Goal: Check status: Check status

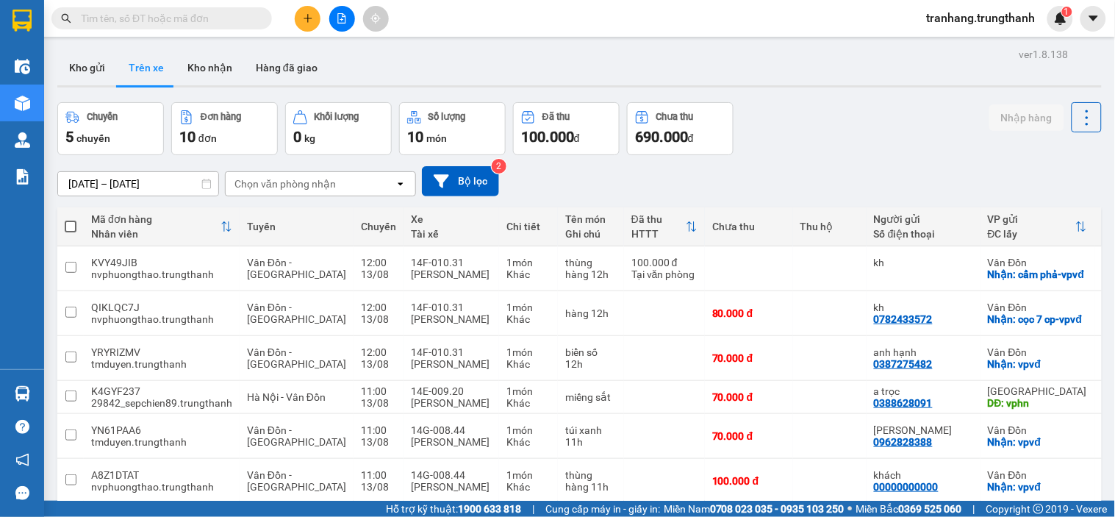
click at [84, 184] on input "[DATE] – [DATE]" at bounding box center [138, 184] width 160 height 24
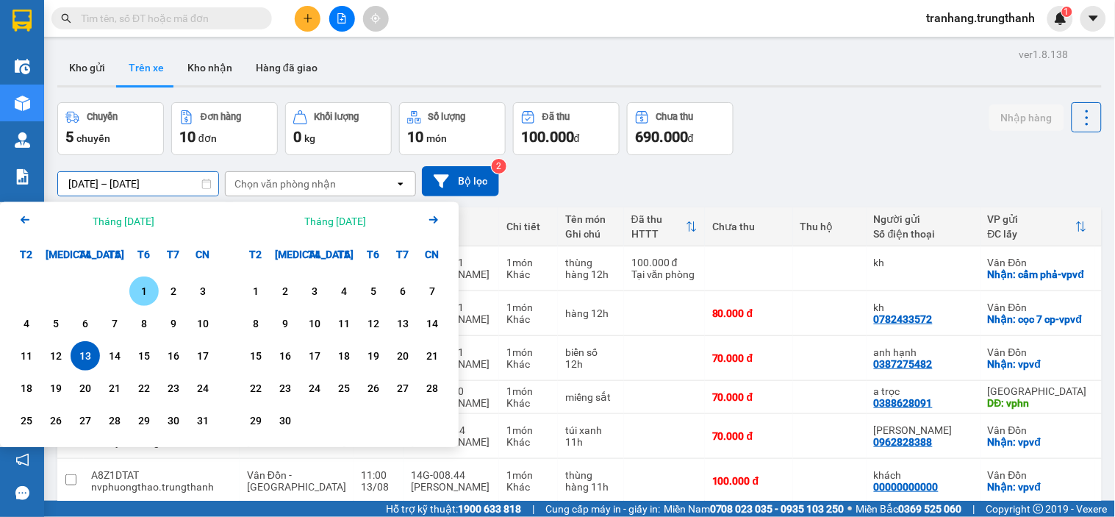
click at [138, 294] on div "1" at bounding box center [144, 291] width 21 height 18
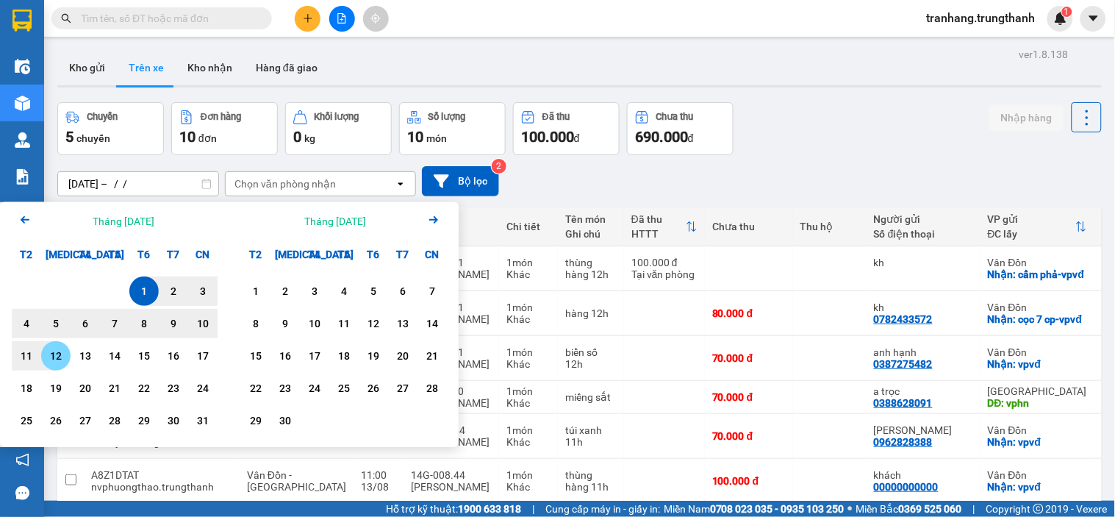
click at [51, 360] on div "12" at bounding box center [56, 356] width 21 height 18
type input "[DATE] – [DATE]"
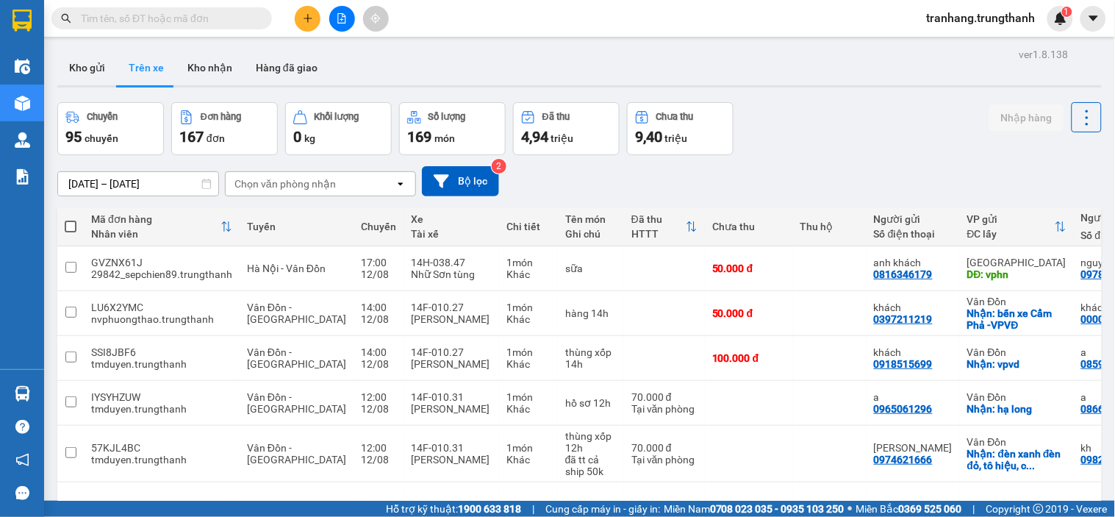
click at [75, 185] on input "[DATE] – [DATE]" at bounding box center [138, 184] width 160 height 24
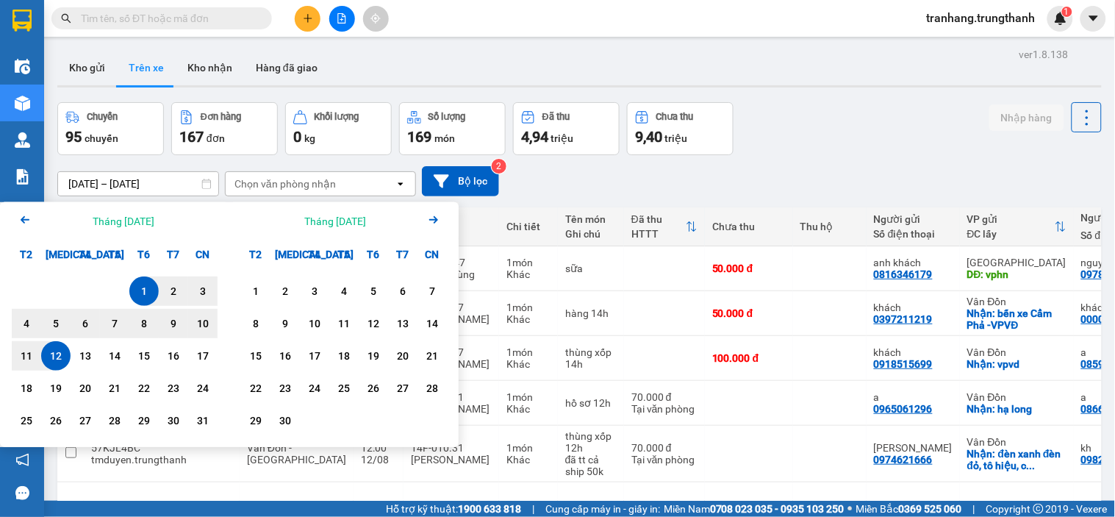
click at [50, 353] on div "12" at bounding box center [56, 356] width 21 height 18
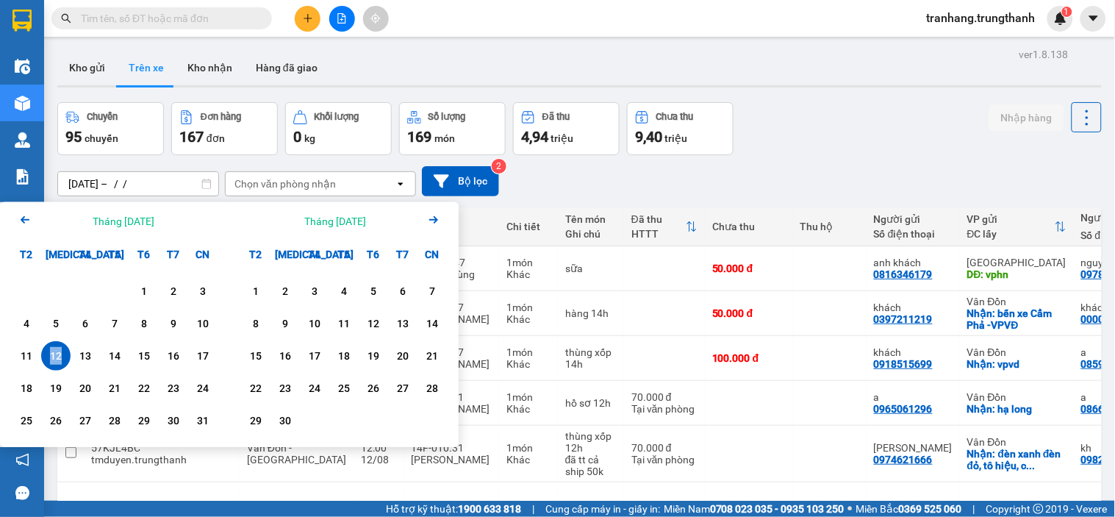
click at [50, 353] on div "12" at bounding box center [56, 356] width 21 height 18
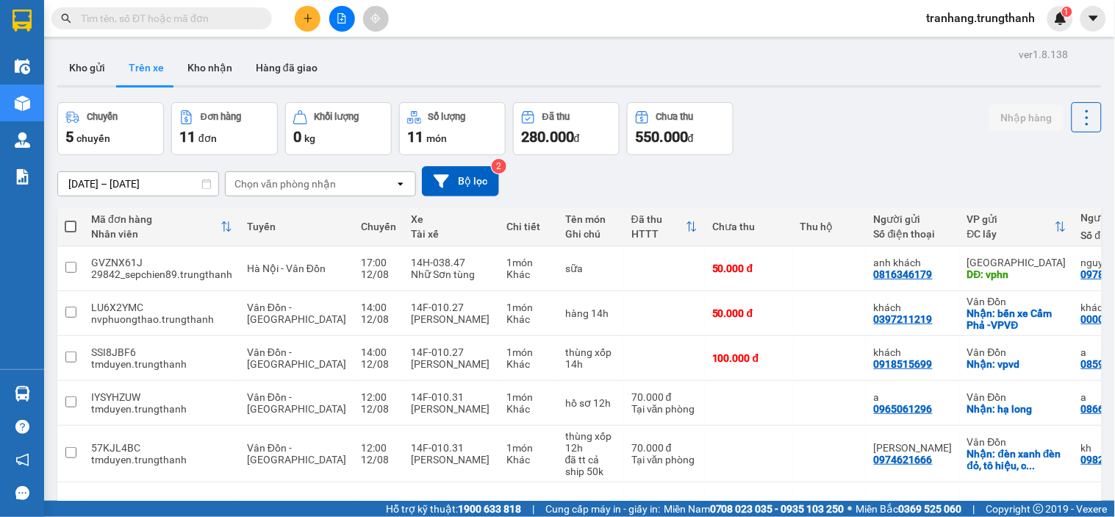
click at [82, 173] on input "12/08/2025 – 12/08/2025" at bounding box center [138, 184] width 160 height 24
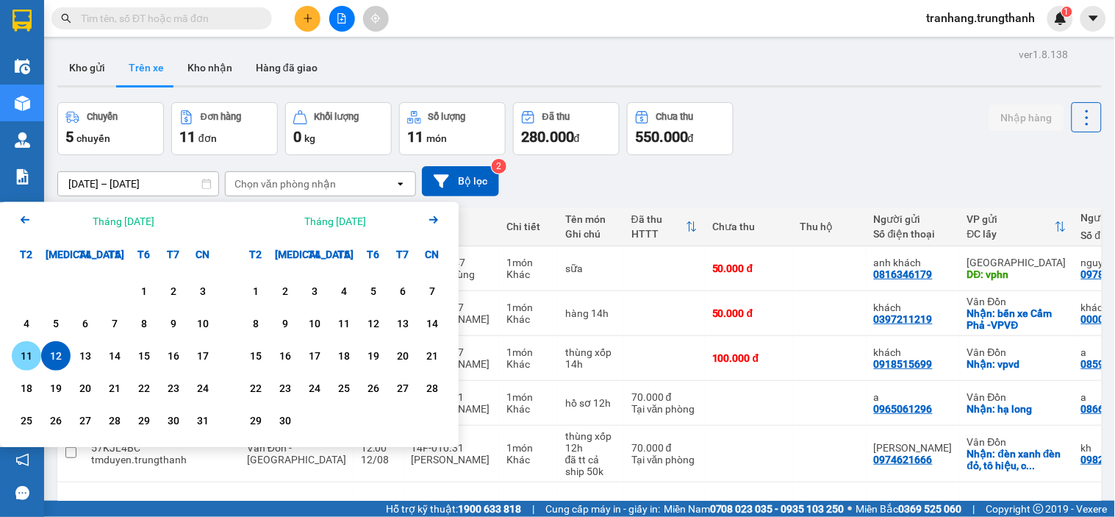
click at [32, 349] on div "11" at bounding box center [26, 356] width 21 height 18
type input "11/08/2025 – 11/08/2025"
